Goal: Information Seeking & Learning: Learn about a topic

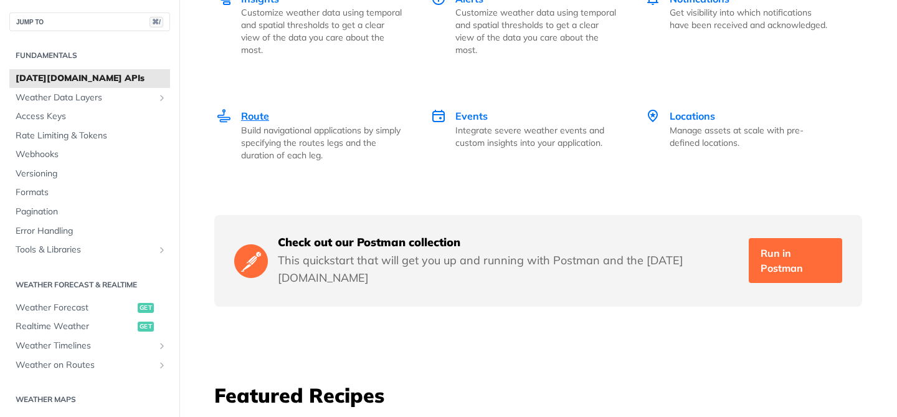
scroll to position [2049, 0]
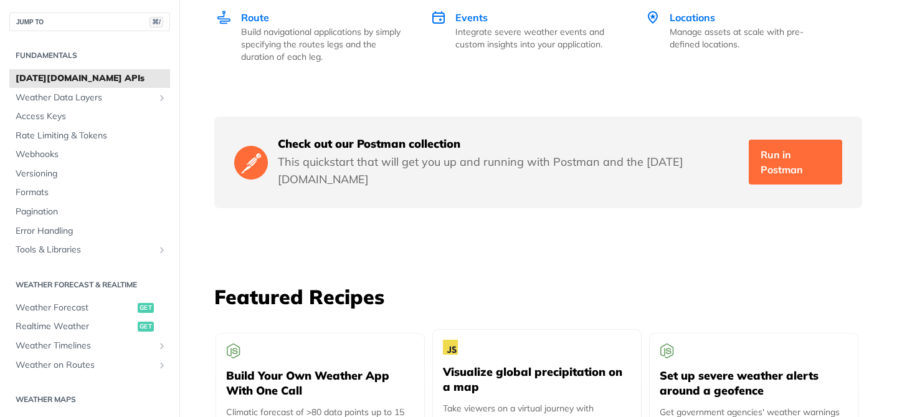
click at [533, 364] on h5 "Visualize global precipitation on a map" at bounding box center [537, 379] width 188 height 30
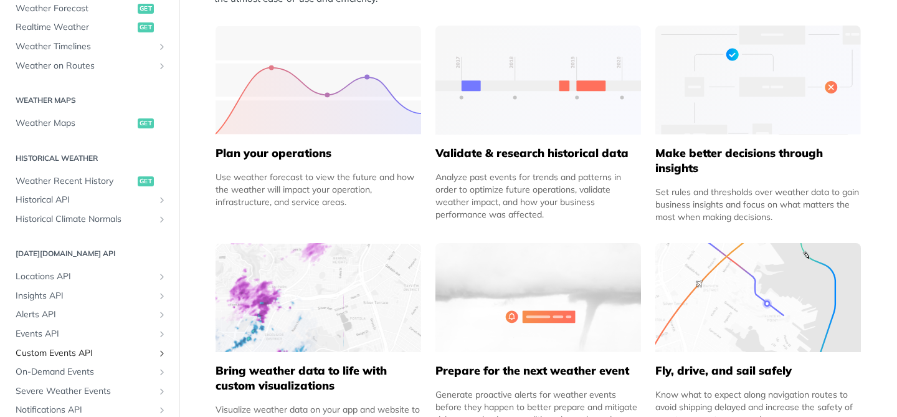
scroll to position [299, 0]
click at [53, 347] on span "Custom Events API" at bounding box center [85, 353] width 138 height 12
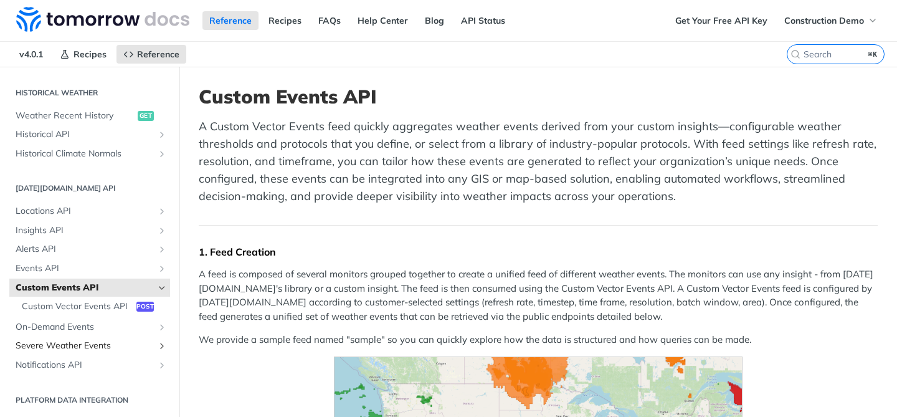
scroll to position [430, 0]
click at [61, 337] on link "Severe Weather Events" at bounding box center [89, 346] width 161 height 19
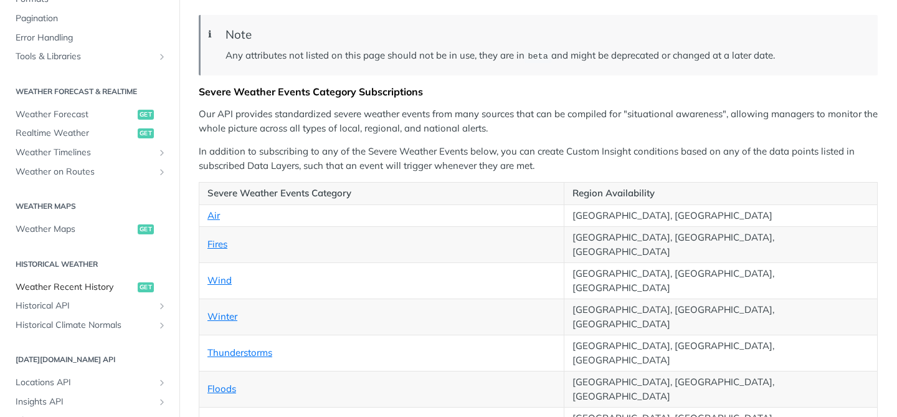
scroll to position [192, 0]
click at [97, 116] on span "Weather Forecast" at bounding box center [75, 115] width 119 height 12
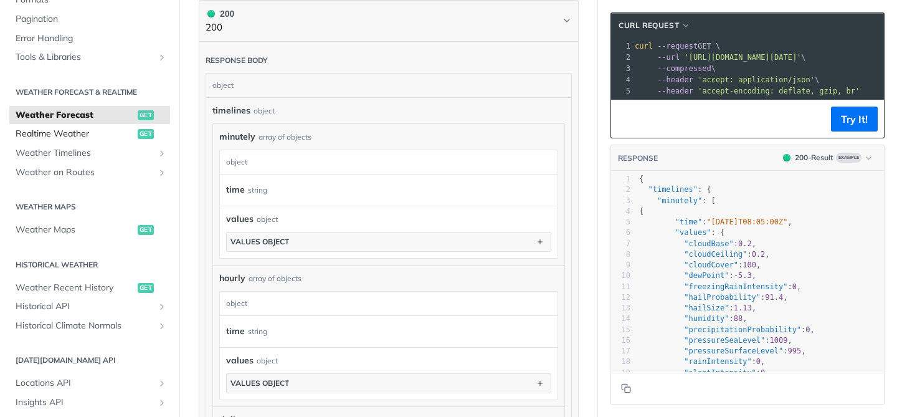
click at [100, 141] on link "Realtime Weather get" at bounding box center [89, 134] width 161 height 19
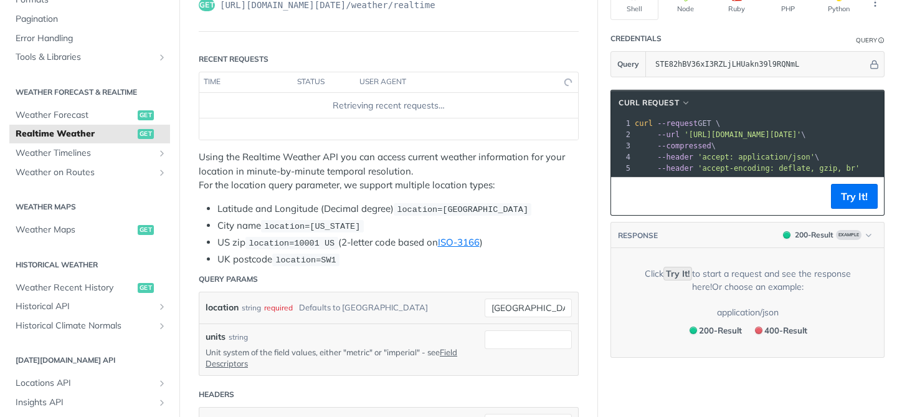
scroll to position [44, 0]
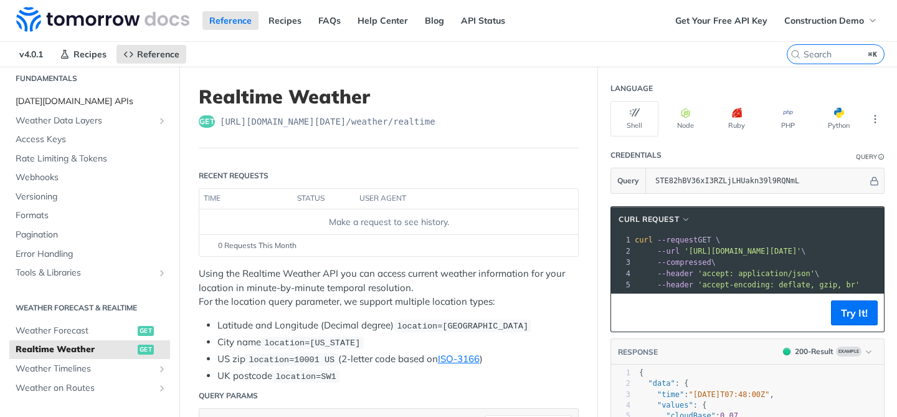
click at [95, 108] on link "[DATE][DOMAIN_NAME] APIs" at bounding box center [89, 101] width 161 height 19
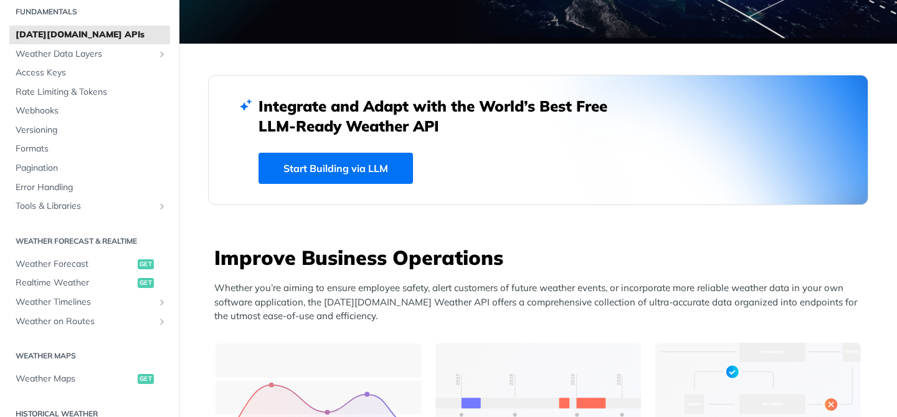
scroll to position [414, 0]
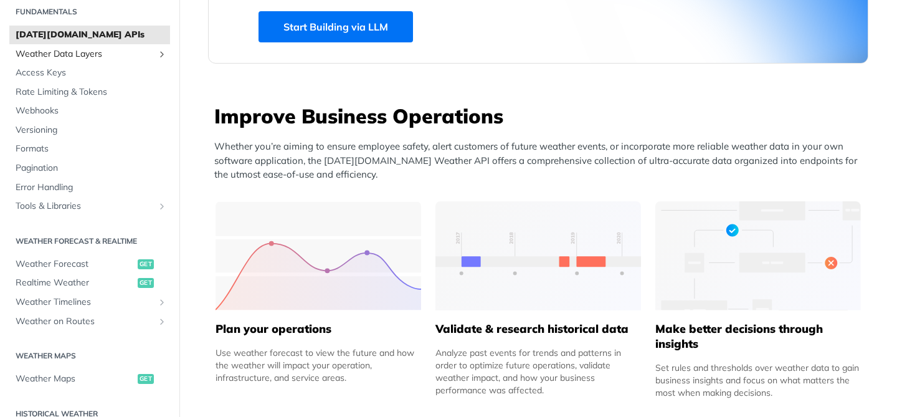
click at [55, 58] on span "Weather Data Layers" at bounding box center [85, 54] width 138 height 12
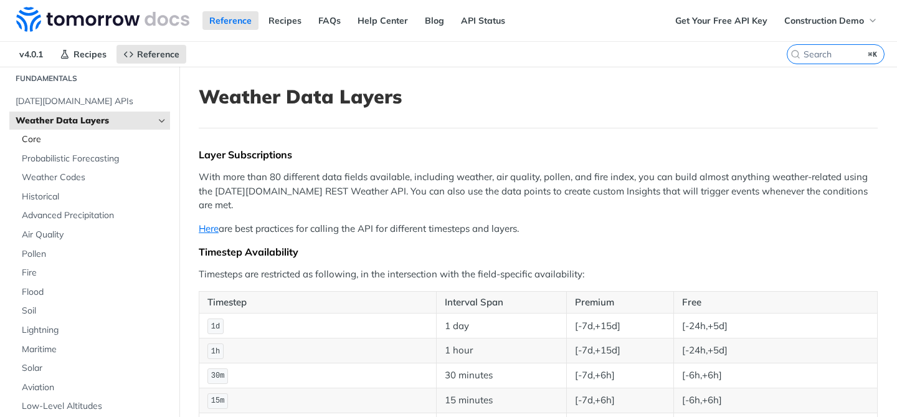
click at [80, 132] on link "Core" at bounding box center [93, 139] width 154 height 19
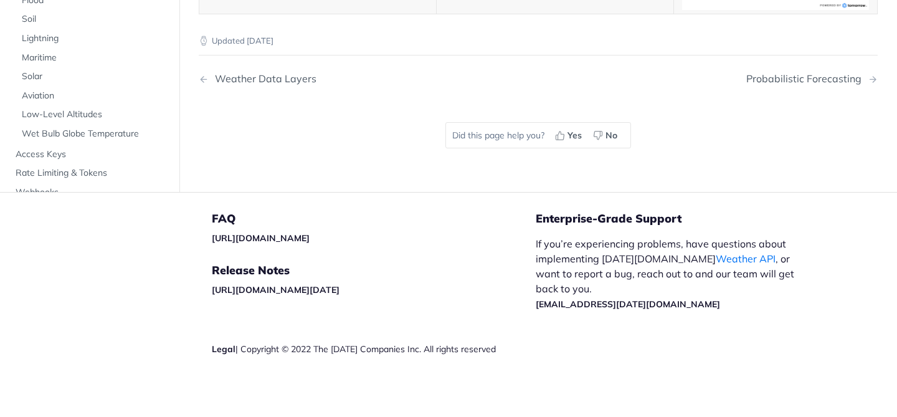
scroll to position [6826, 0]
